Goal: Transaction & Acquisition: Purchase product/service

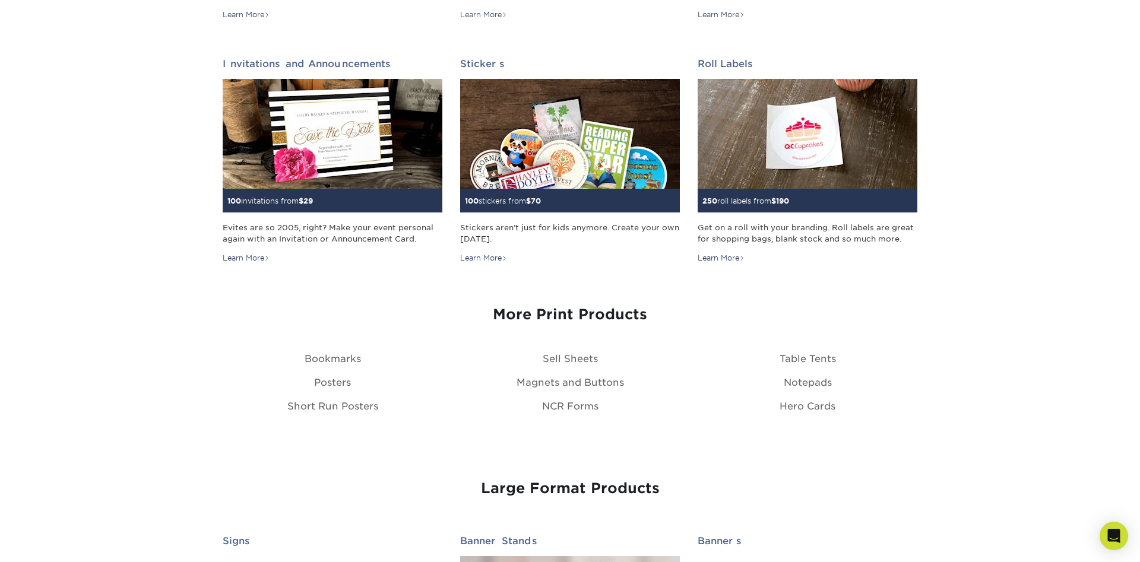
scroll to position [787, 0]
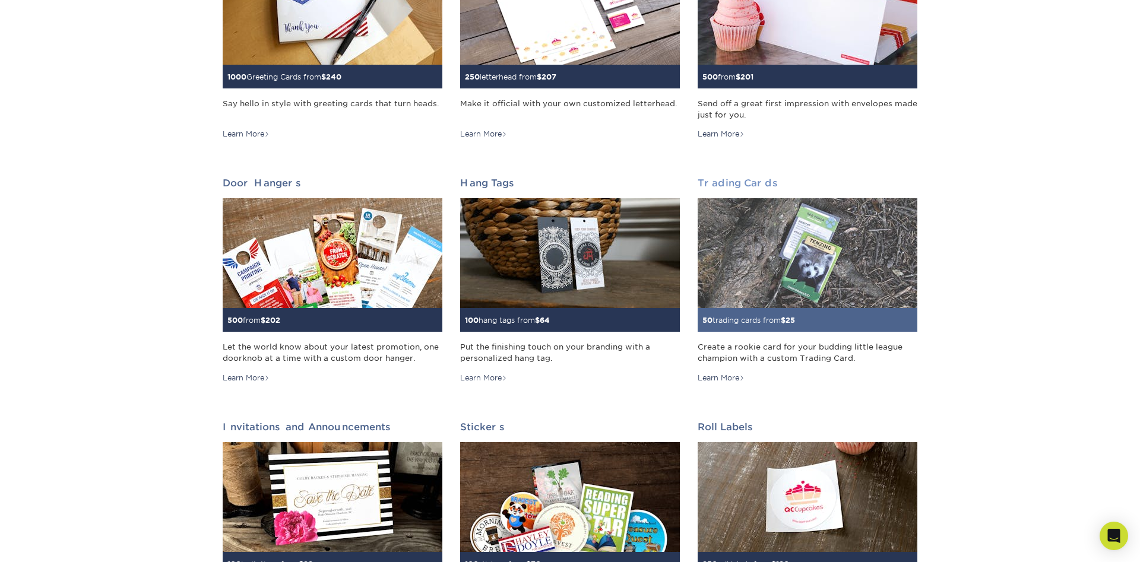
click at [792, 245] on img at bounding box center [807, 253] width 220 height 110
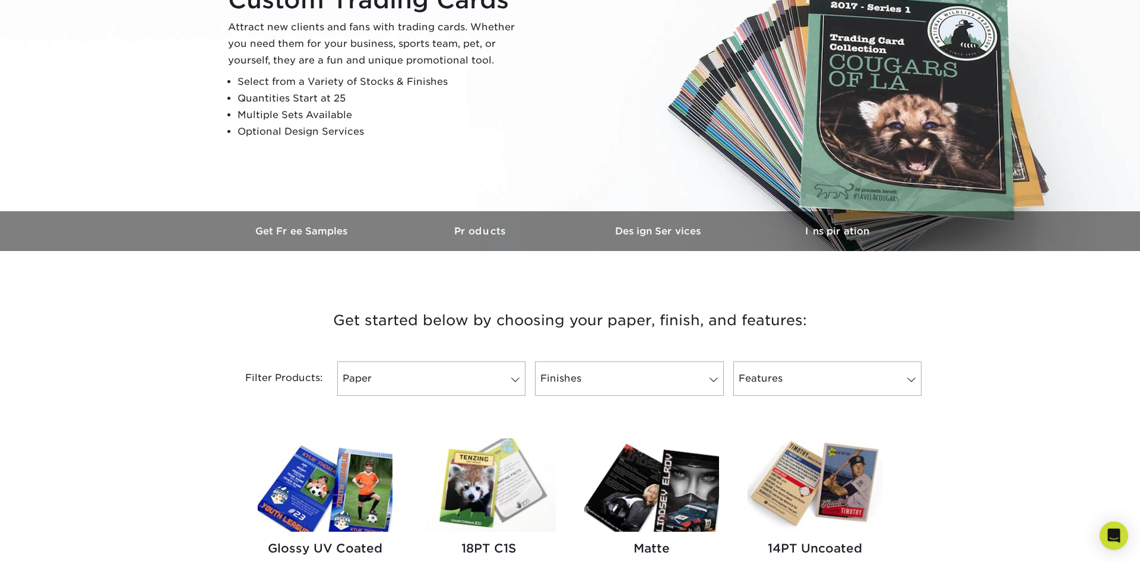
scroll to position [182, 0]
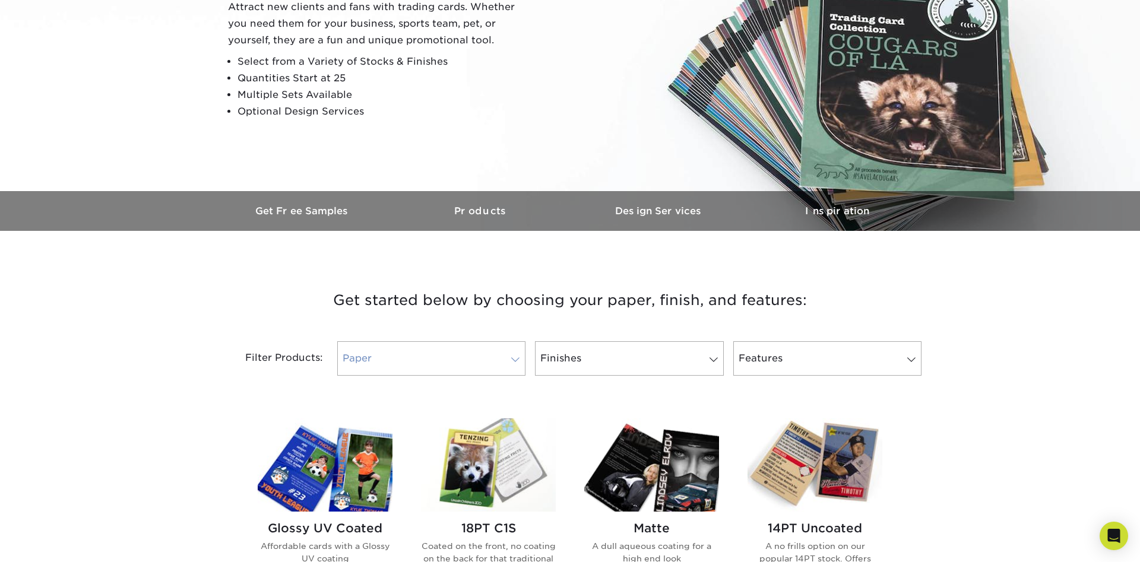
click at [398, 357] on link "Paper" at bounding box center [431, 358] width 188 height 34
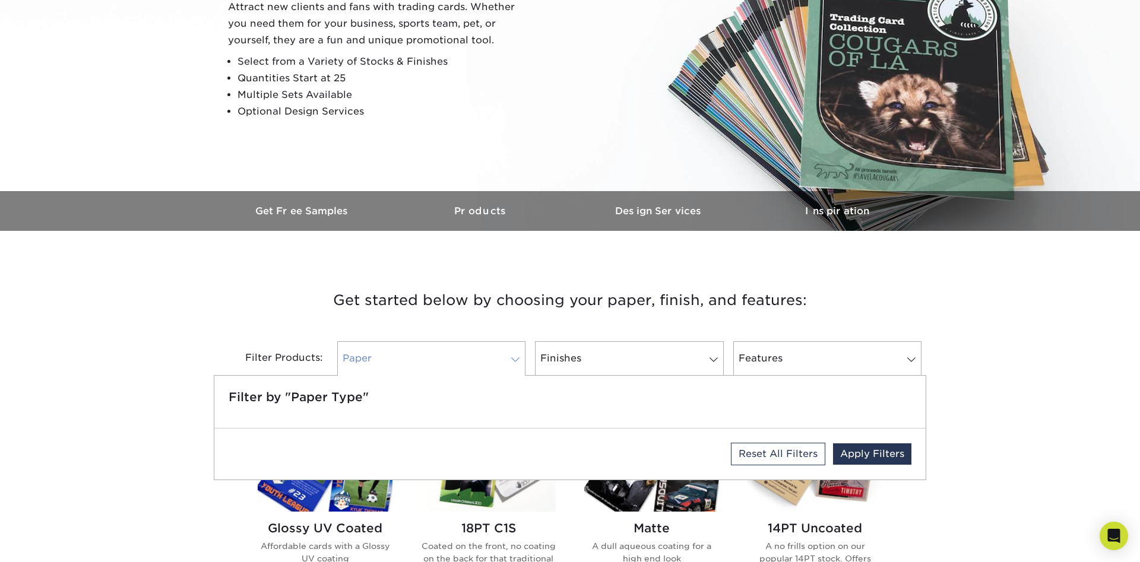
click at [398, 357] on link "Paper" at bounding box center [431, 358] width 188 height 34
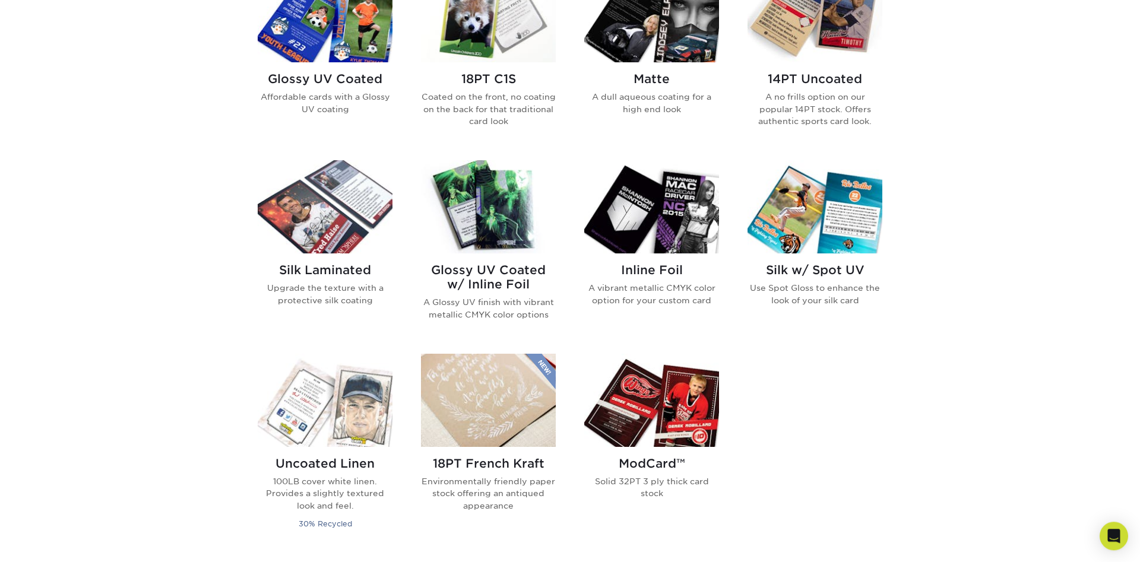
scroll to position [605, 0]
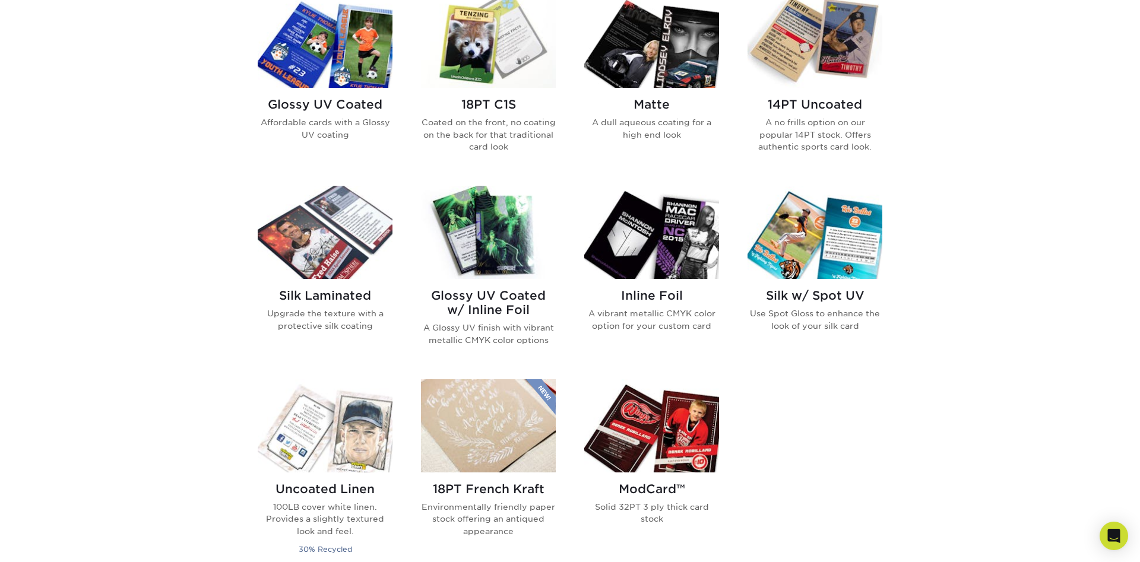
click at [653, 45] on img at bounding box center [651, 41] width 135 height 93
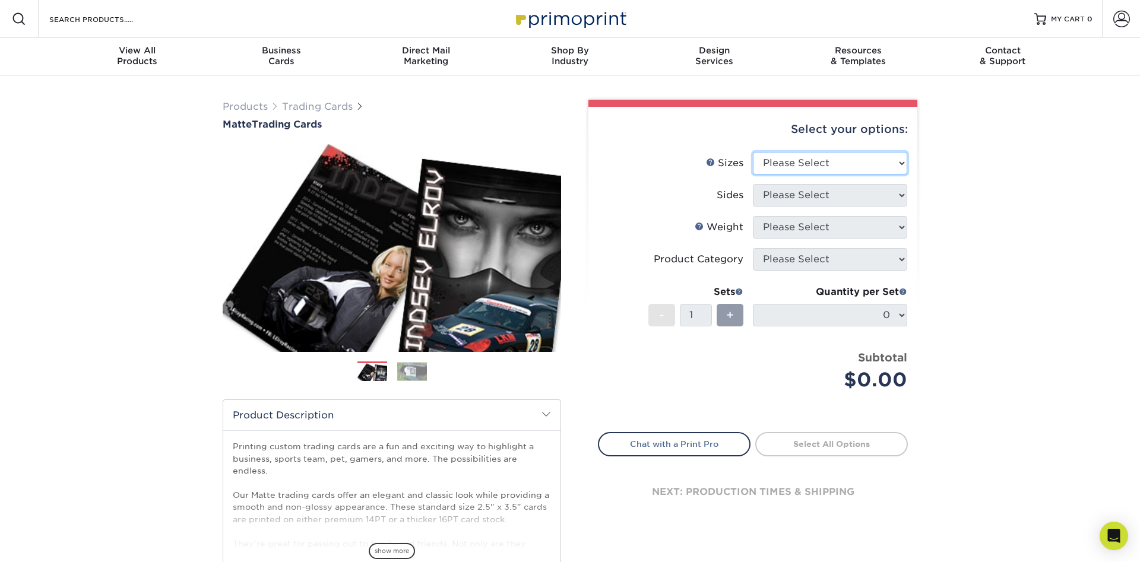
click at [753, 152] on select "Please Select 2.5" x 3.5"" at bounding box center [830, 163] width 154 height 23
click at [895, 161] on select "Please Select 2.5" x 3.5"" at bounding box center [830, 163] width 154 height 23
click at [753, 152] on select "Please Select 2.5" x 3.5"" at bounding box center [830, 163] width 154 height 23
click at [903, 167] on select "Please Select 2.5" x 3.5"" at bounding box center [830, 163] width 154 height 23
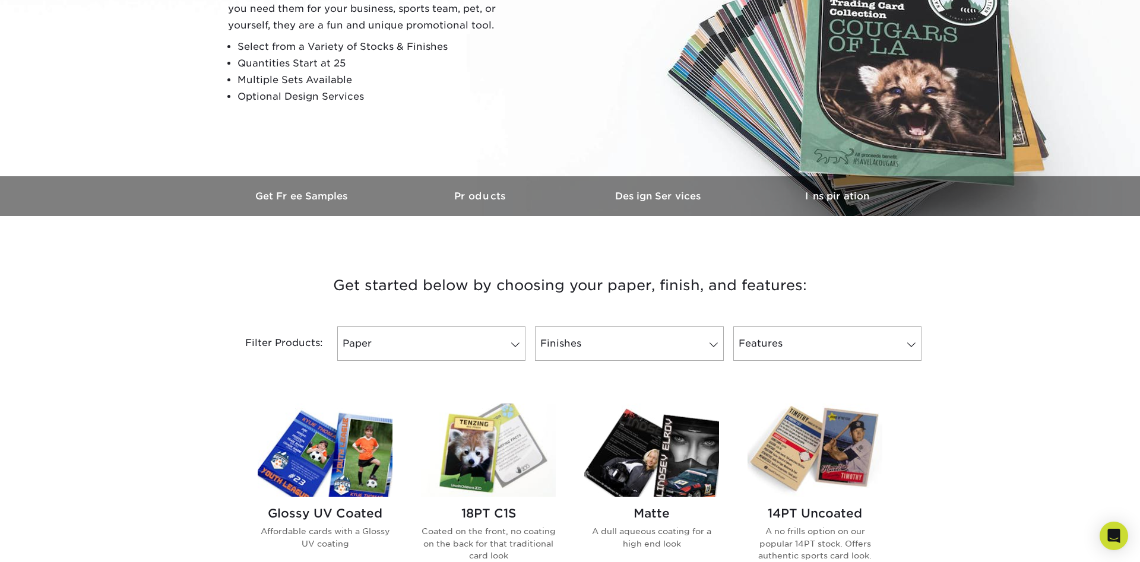
scroll to position [303, 0]
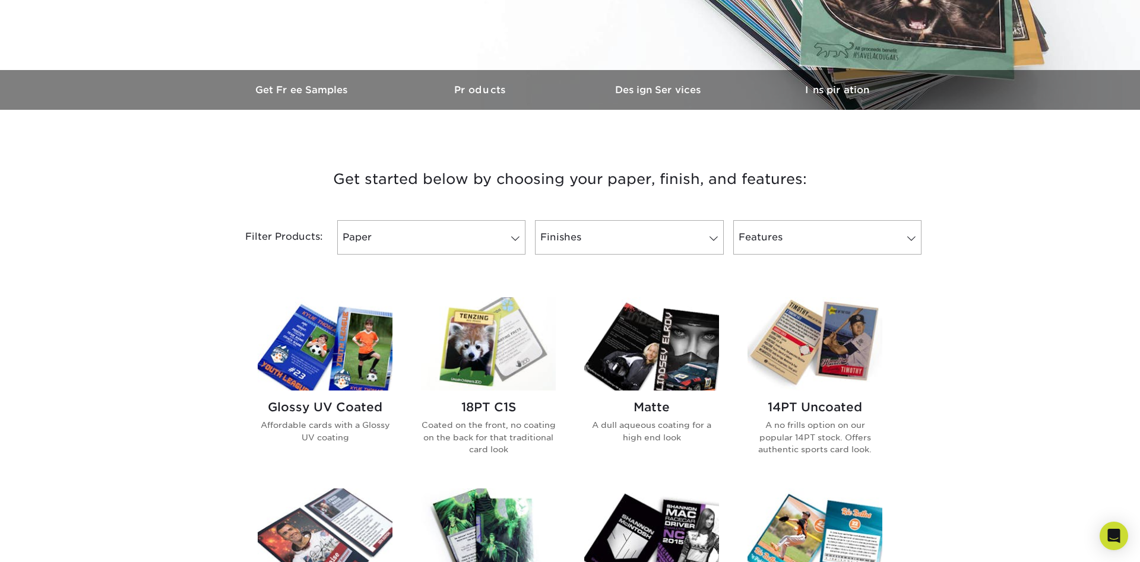
click at [470, 332] on img at bounding box center [488, 343] width 135 height 93
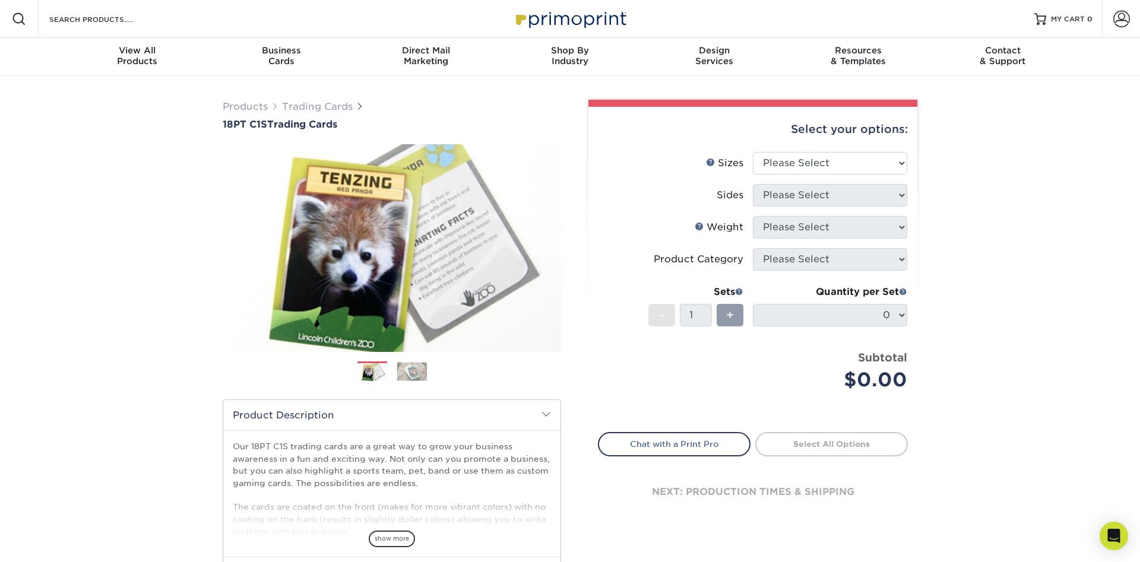
click at [952, 175] on div "Products Trading Cards 18PT C1S Trading Cards Previous Next show more" at bounding box center [570, 386] width 1140 height 621
